Goal: Task Accomplishment & Management: Manage account settings

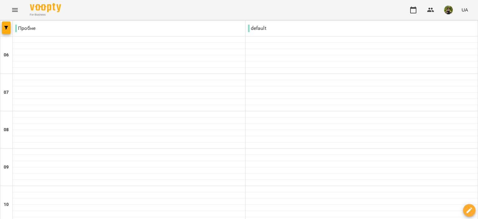
scroll to position [494, 0]
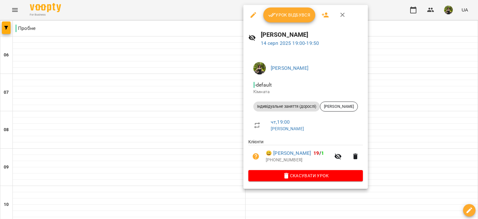
click at [305, 9] on button "Урок відбувся" at bounding box center [289, 14] width 52 height 15
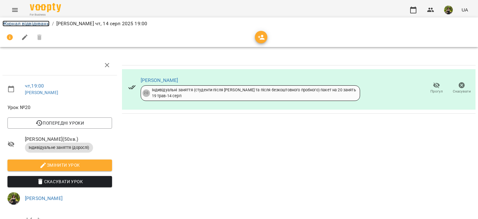
click at [40, 26] on link "Журнал відвідувань" at bounding box center [25, 24] width 47 height 6
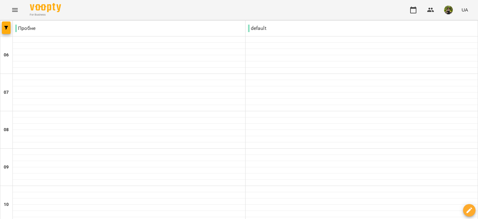
scroll to position [494, 0]
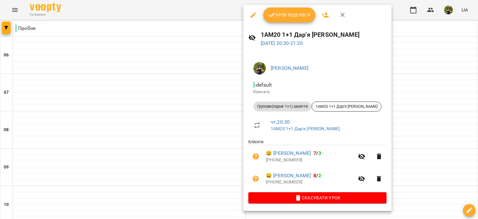
click at [284, 19] on button "Урок відбувся" at bounding box center [289, 14] width 52 height 15
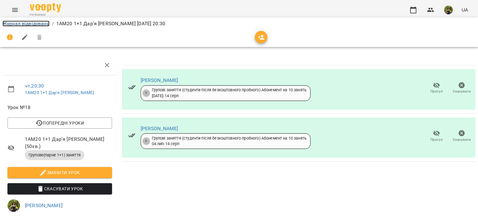
click at [40, 25] on link "Журнал відвідувань" at bounding box center [25, 24] width 47 height 6
